Goal: Information Seeking & Learning: Learn about a topic

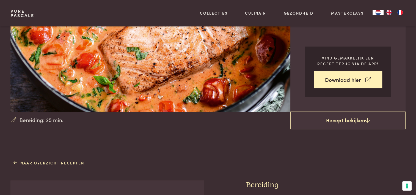
scroll to position [27, 0]
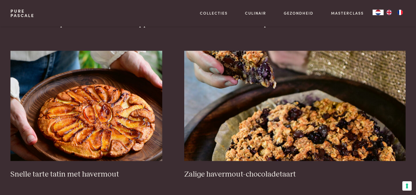
scroll to position [813, 0]
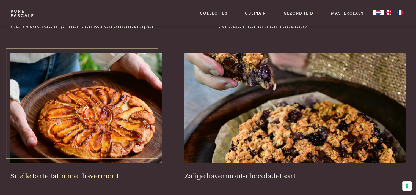
click at [90, 107] on img at bounding box center [86, 107] width 152 height 110
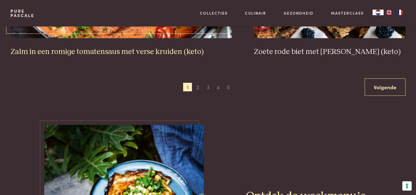
scroll to position [1088, 0]
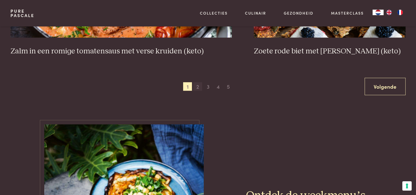
click at [198, 86] on span "2" at bounding box center [197, 86] width 9 height 9
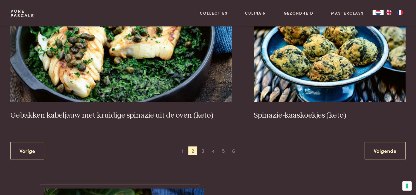
scroll to position [1033, 0]
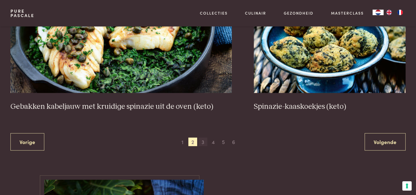
click at [203, 139] on span "3" at bounding box center [202, 141] width 9 height 9
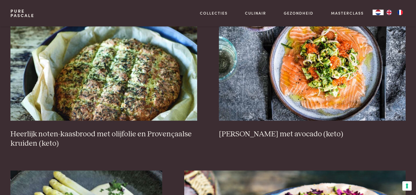
scroll to position [236, 0]
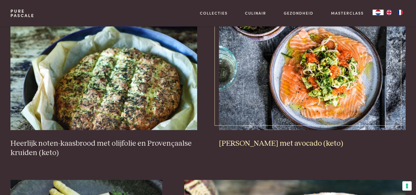
click at [308, 75] on img at bounding box center [312, 75] width 186 height 110
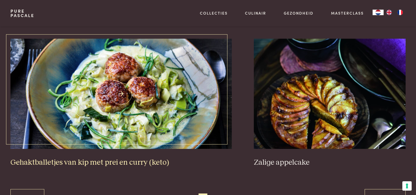
scroll to position [1006, 0]
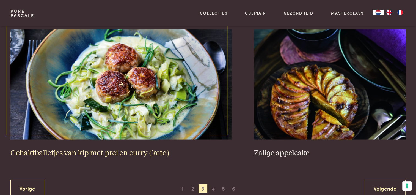
click at [126, 83] on img at bounding box center [120, 84] width 221 height 110
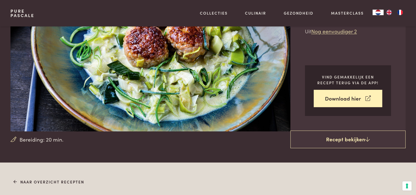
scroll to position [27, 0]
